Goal: Task Accomplishment & Management: Manage account settings

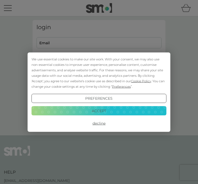
click at [98, 112] on button "Accept" at bounding box center [99, 110] width 135 height 9
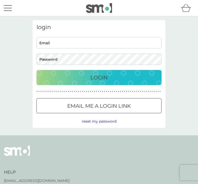
click at [44, 44] on input "Email" at bounding box center [98, 42] width 125 height 11
type input "Lynne@johnston.net"
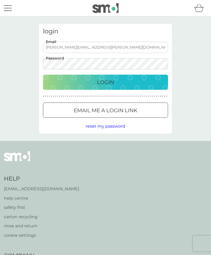
click at [106, 80] on p "Login" at bounding box center [105, 82] width 17 height 8
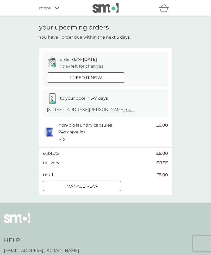
click at [86, 185] on div at bounding box center [82, 185] width 19 height 5
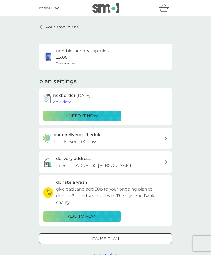
click at [63, 100] on span "edit date" at bounding box center [62, 101] width 18 height 5
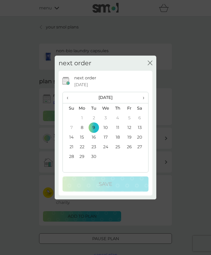
click at [145, 96] on th "›" at bounding box center [141, 97] width 13 height 11
click at [81, 145] on td "20" at bounding box center [82, 147] width 12 height 10
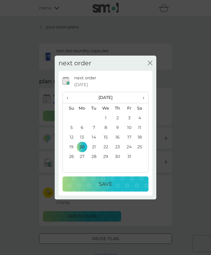
click at [104, 183] on p "Save" at bounding box center [106, 184] width 14 height 8
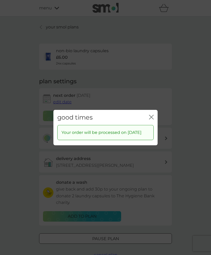
click at [151, 115] on icon "close" at bounding box center [151, 116] width 5 height 5
